Goal: Information Seeking & Learning: Learn about a topic

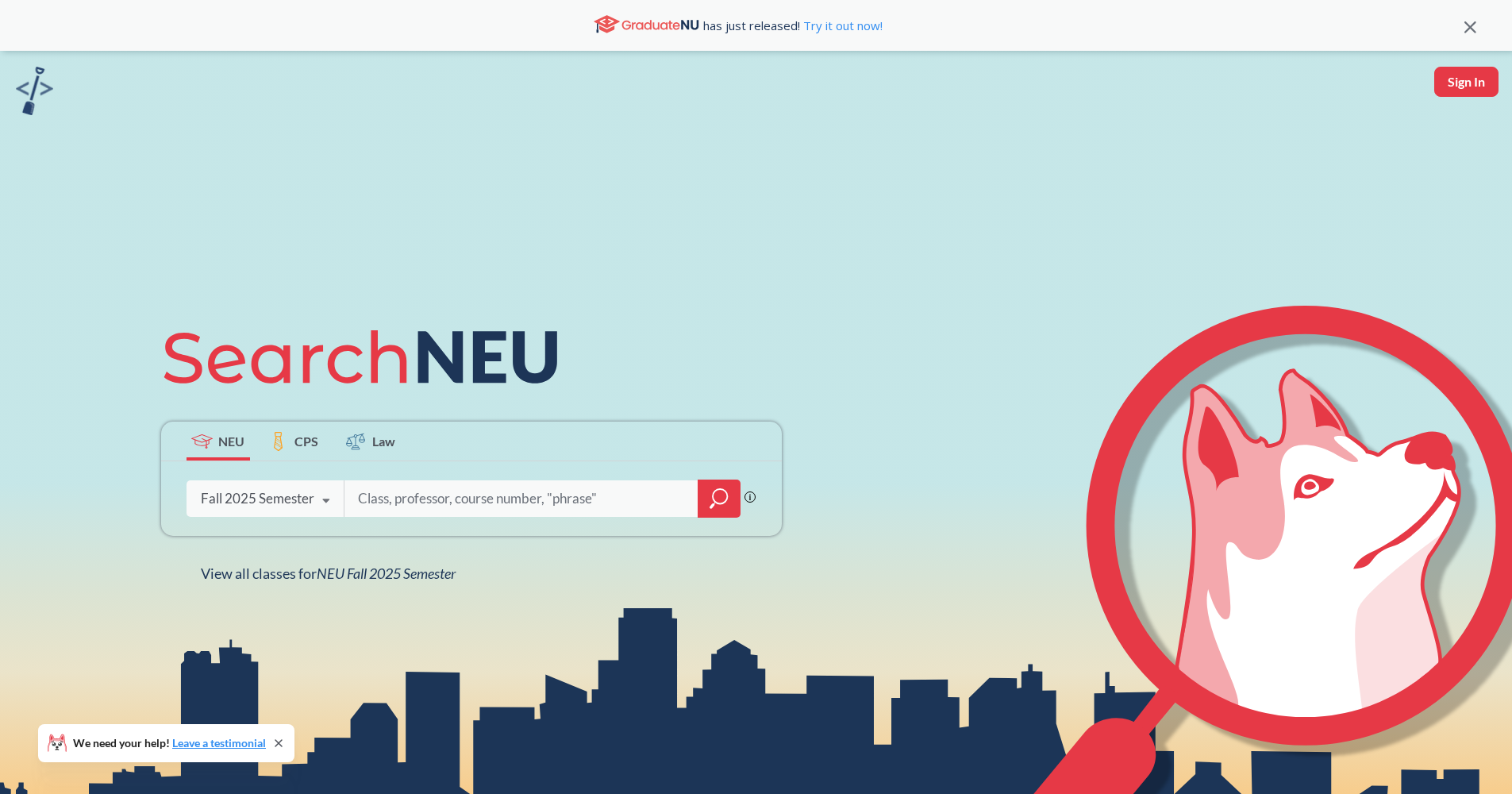
click at [711, 489] on icon "magnifying glass" at bounding box center [719, 499] width 19 height 22
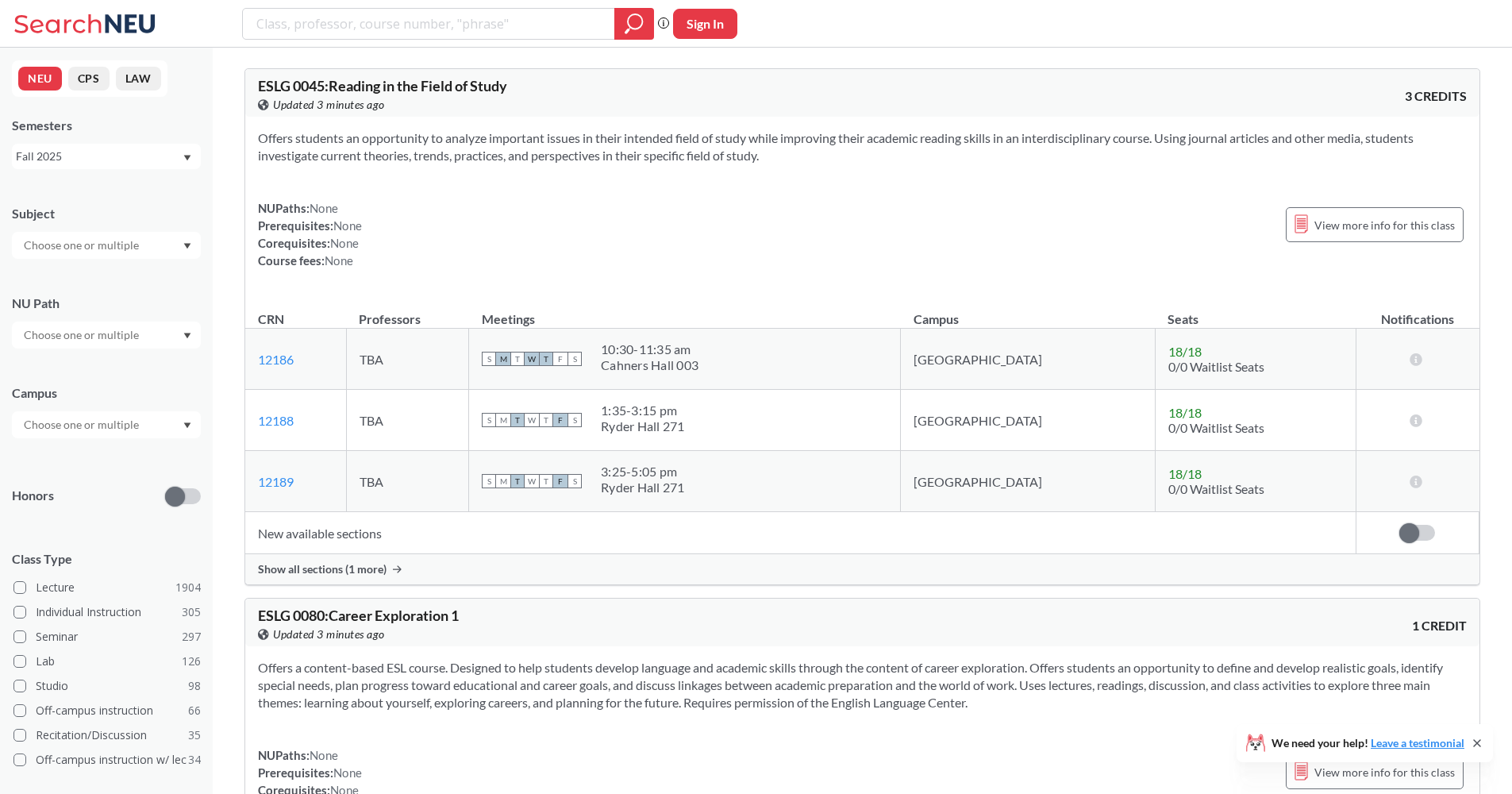
click at [118, 255] on div at bounding box center [107, 245] width 189 height 27
click at [131, 383] on p "Mathematics" at bounding box center [111, 386] width 180 height 16
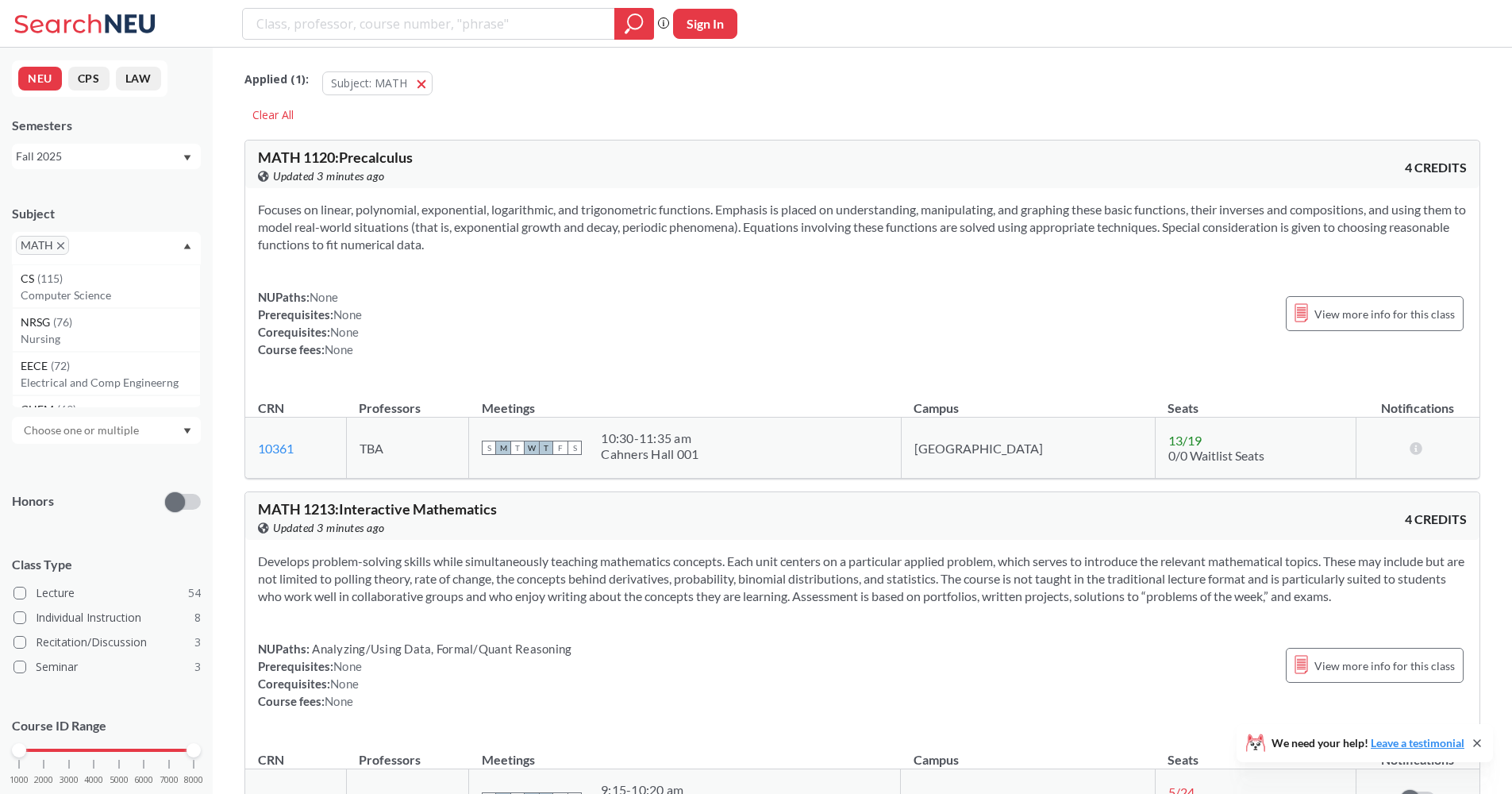
click at [349, 319] on span "None" at bounding box center [348, 314] width 29 height 14
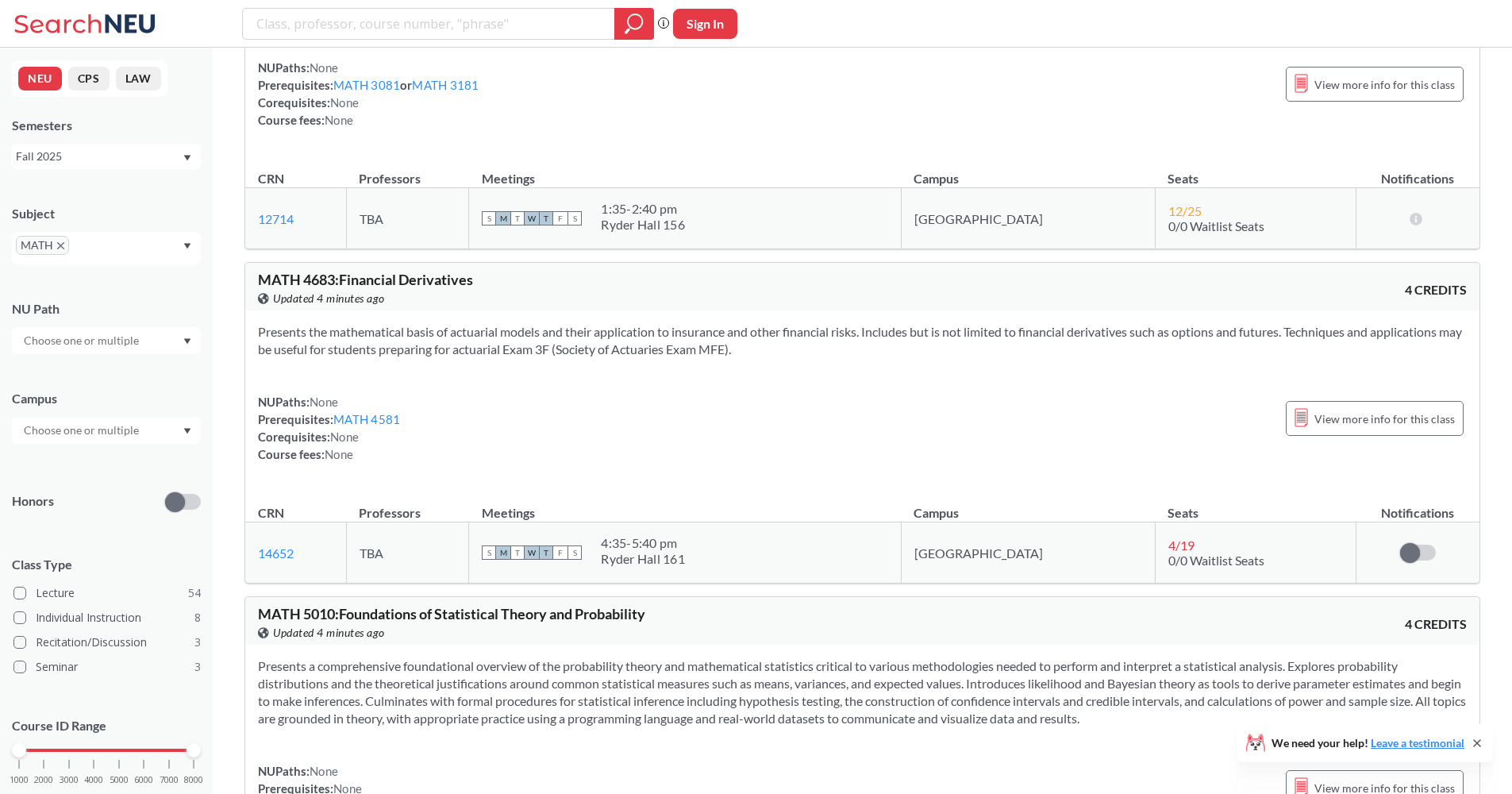
scroll to position [15477, 0]
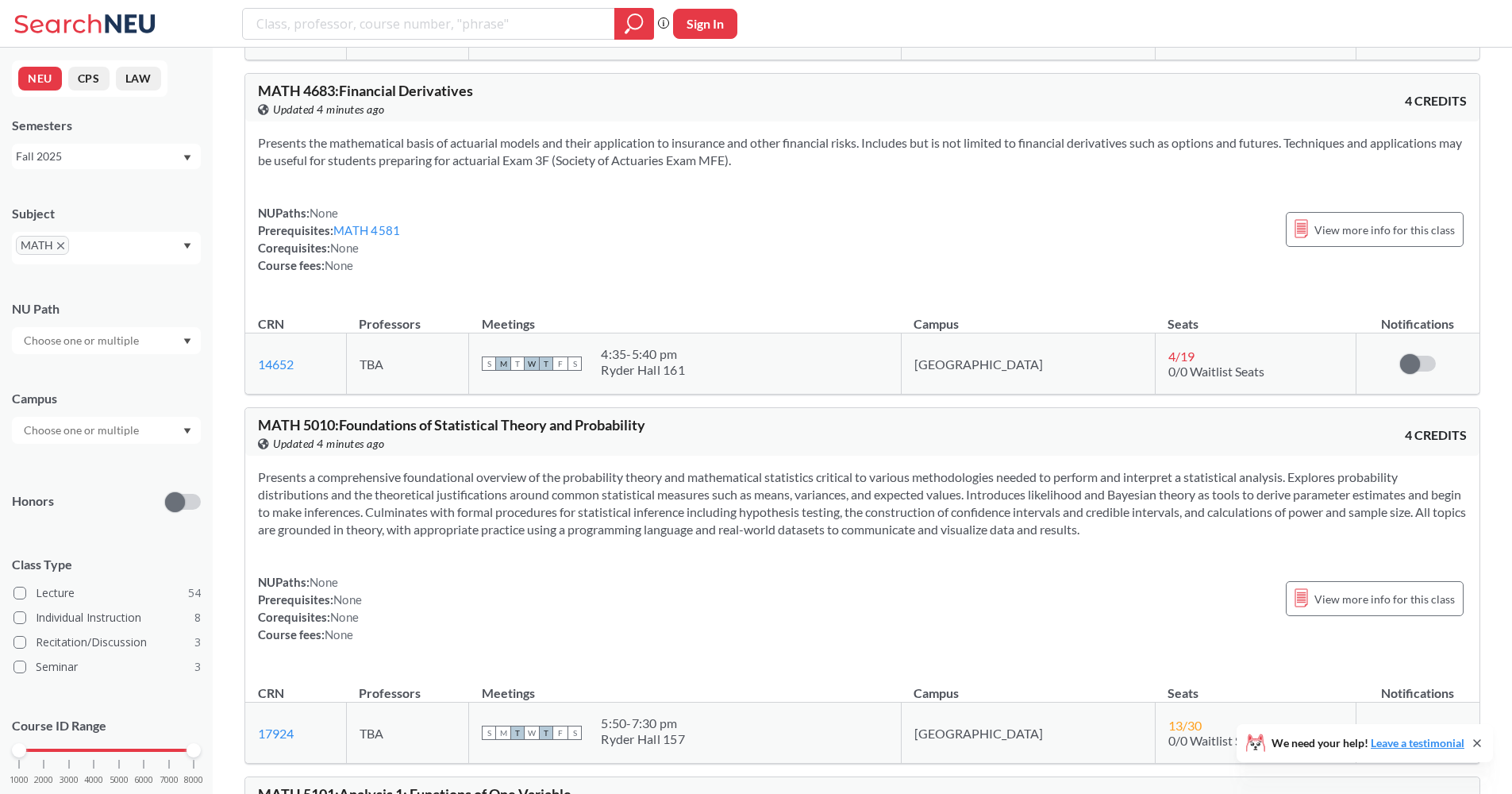
drag, startPoint x: 488, startPoint y: 281, endPoint x: 255, endPoint y: 146, distance: 269.3
click at [255, 146] on div "Presents the mathematical basis of actuarial models and their application to in…" at bounding box center [862, 210] width 1234 height 178
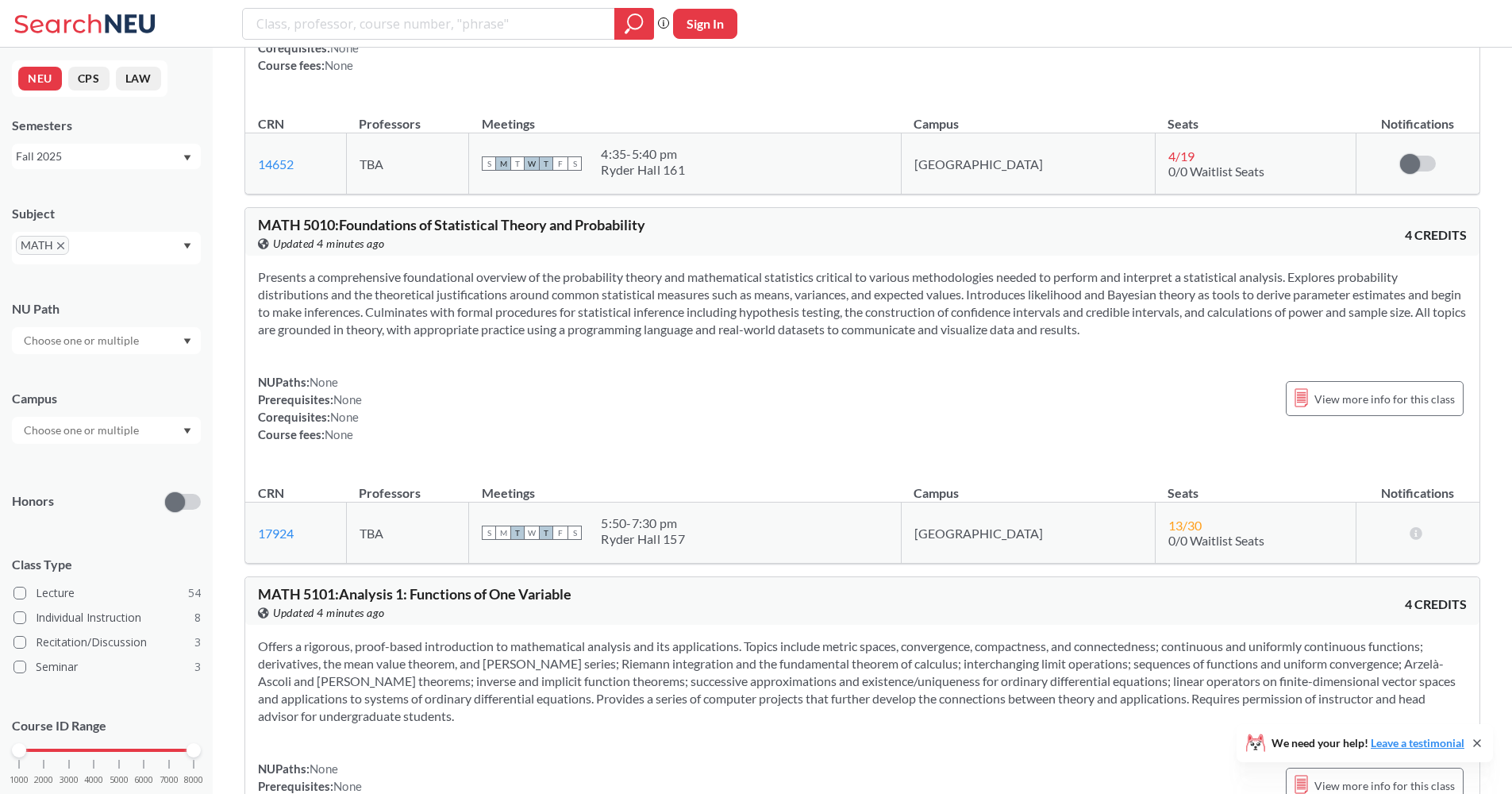
scroll to position [15716, 0]
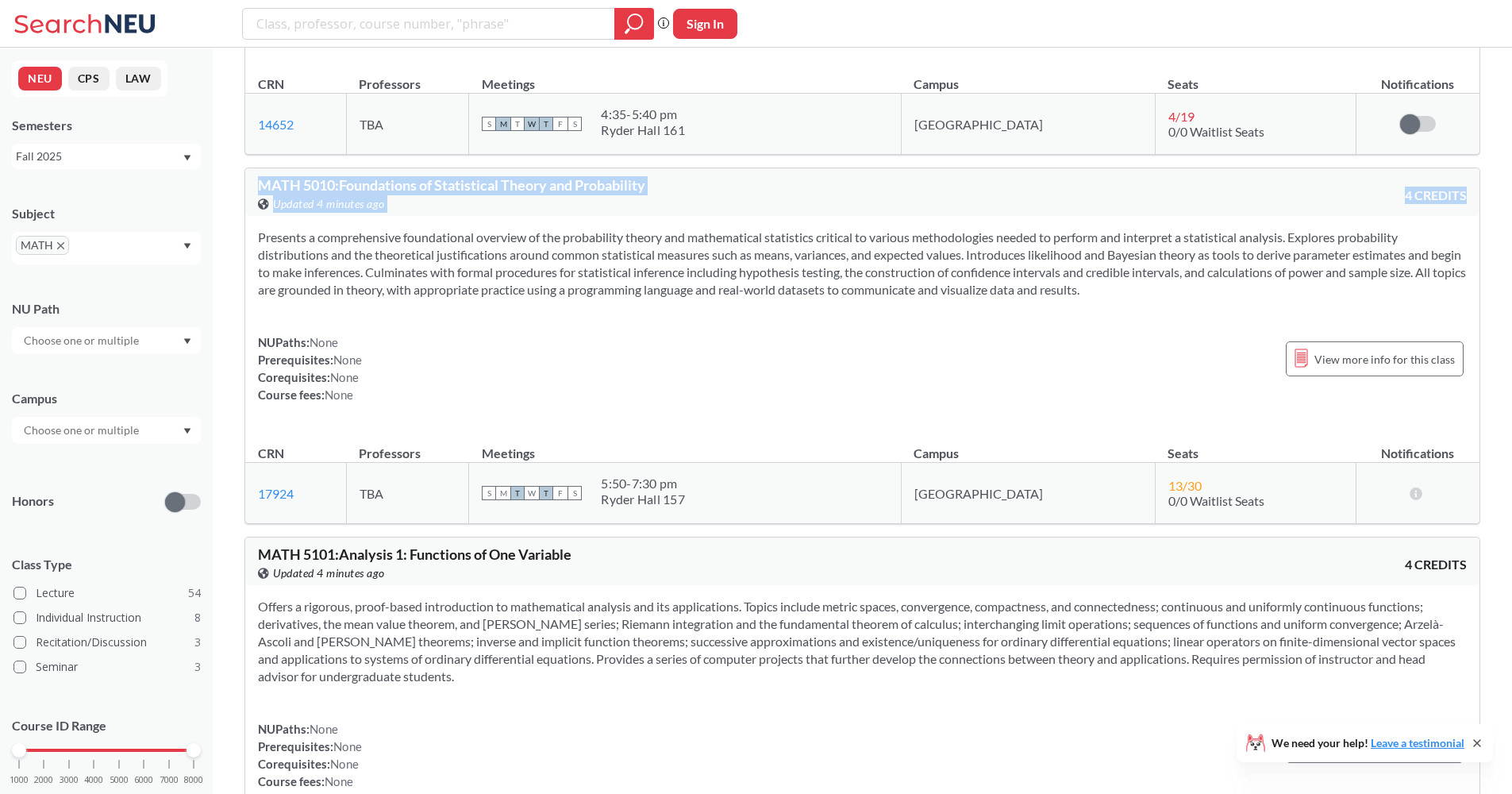
drag, startPoint x: 420, startPoint y: 324, endPoint x: 258, endPoint y: 203, distance: 202.2
click at [258, 203] on div "MATH 5010 : Foundations of Statistical Theory and Probability View this course …" at bounding box center [862, 346] width 1235 height 356
drag, startPoint x: 532, startPoint y: 269, endPoint x: 522, endPoint y: 263, distance: 11.7
click at [525, 265] on section "Presents a comprehensive foundational overview of the probability theory and ma…" at bounding box center [863, 263] width 1209 height 70
click at [564, 1] on div "Phrase search guarantees the exact search appears in the results. Ex. If you wa…" at bounding box center [756, 23] width 1512 height 47
